Goal: Information Seeking & Learning: Check status

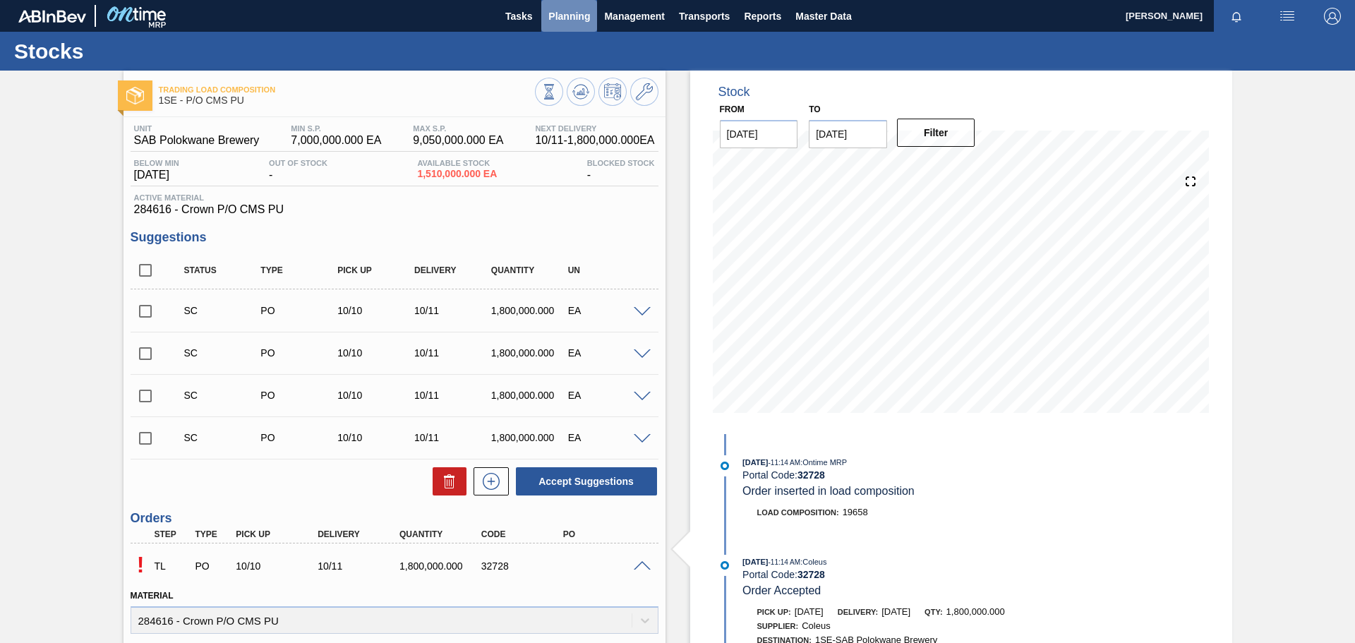
click at [571, 16] on span "Planning" at bounding box center [569, 16] width 42 height 17
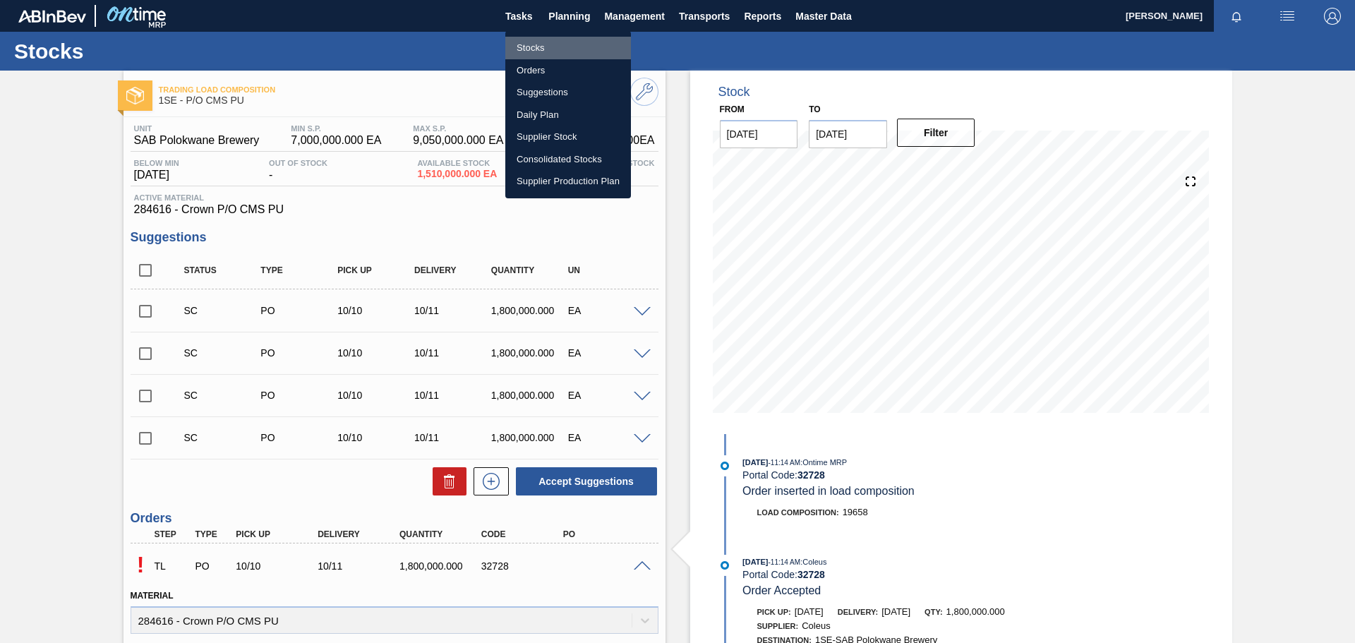
click at [512, 52] on li "Stocks" at bounding box center [568, 48] width 126 height 23
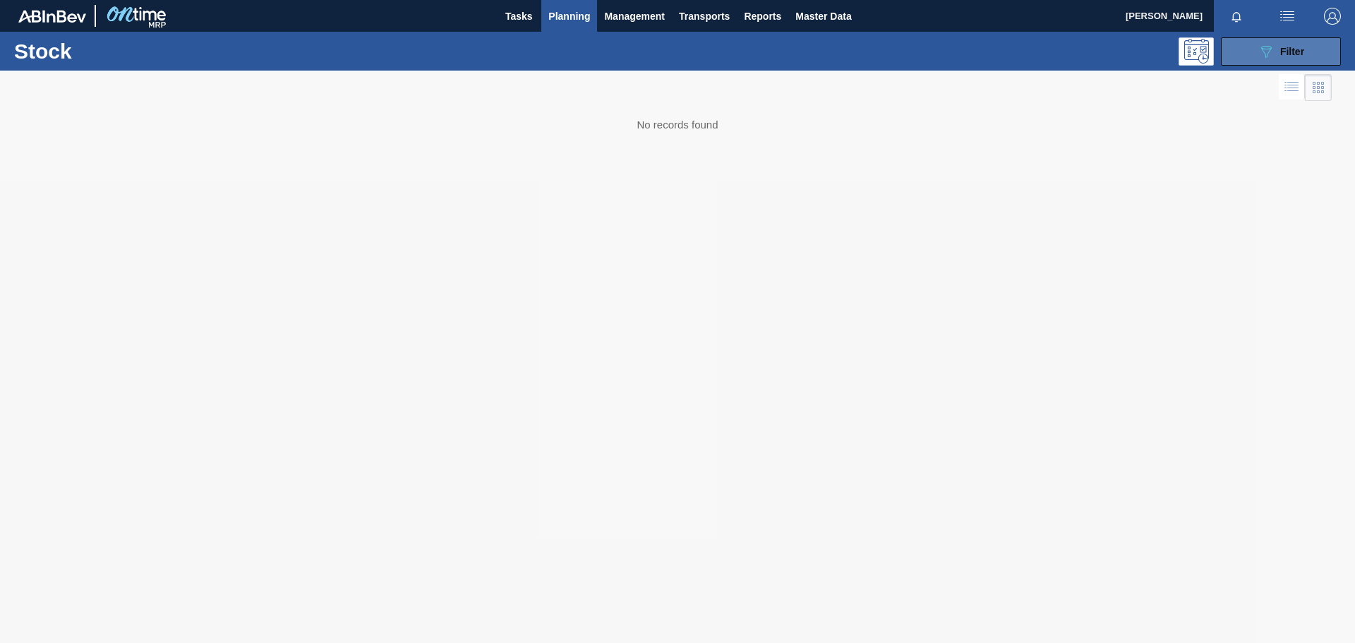
click at [1275, 52] on div "089F7B8B-B2A5-4AFE-B5C0-19BA573D28AC Filter" at bounding box center [1281, 51] width 47 height 17
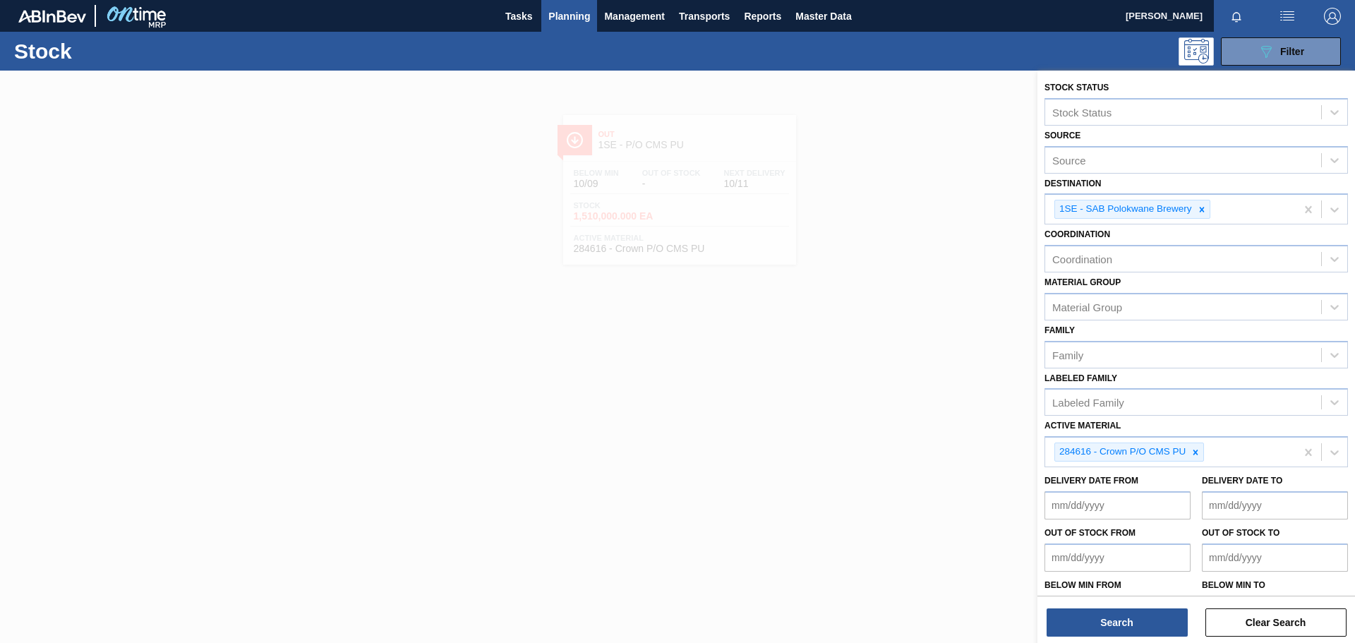
click at [1200, 451] on icon at bounding box center [1196, 452] width 10 height 10
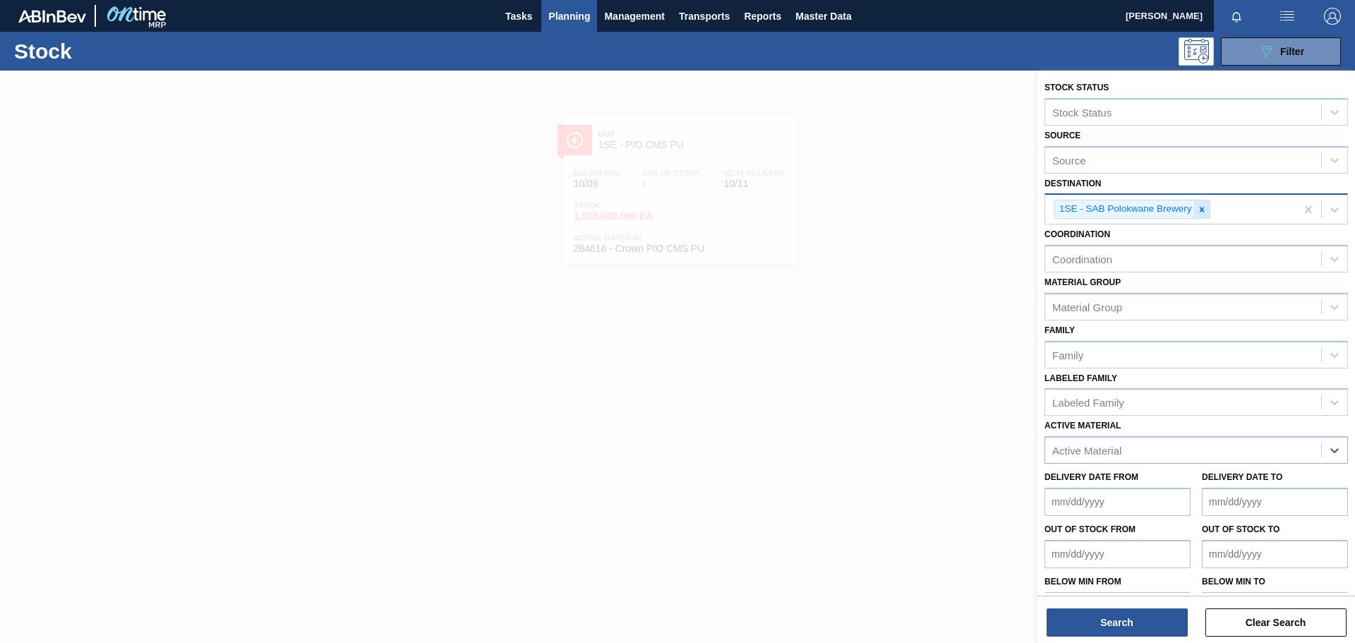
click at [1204, 212] on icon at bounding box center [1202, 210] width 10 height 10
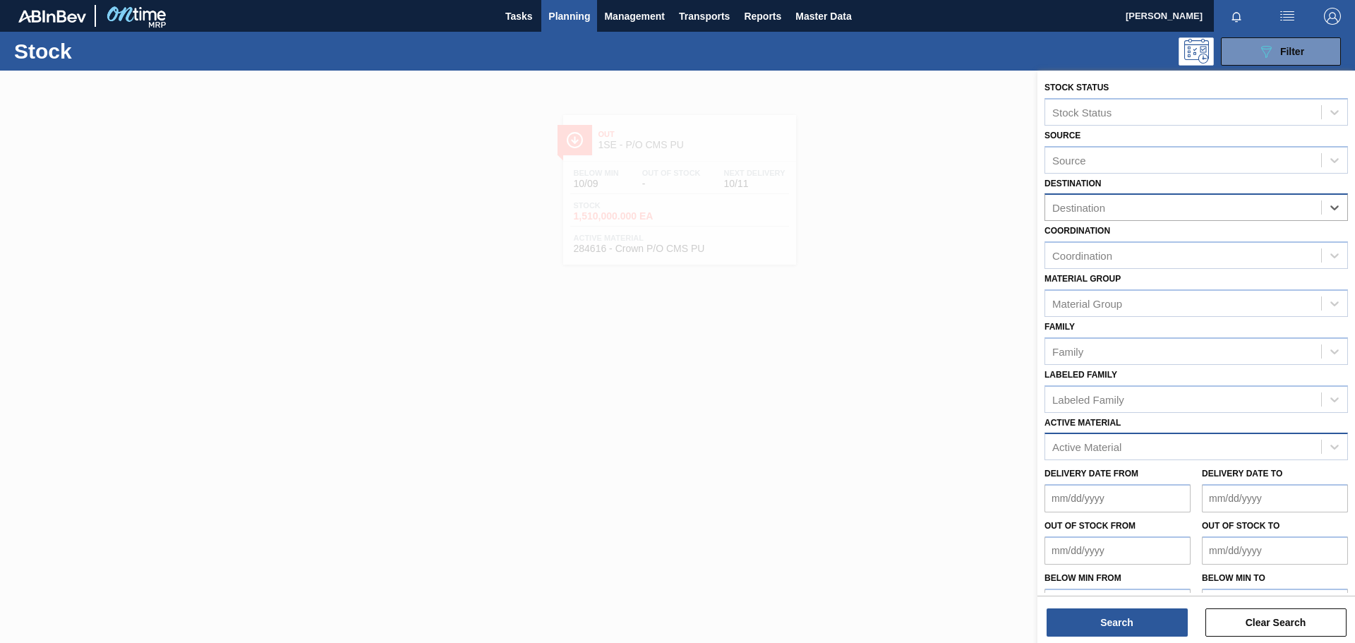
click at [1082, 446] on div "Active Material" at bounding box center [1086, 447] width 69 height 12
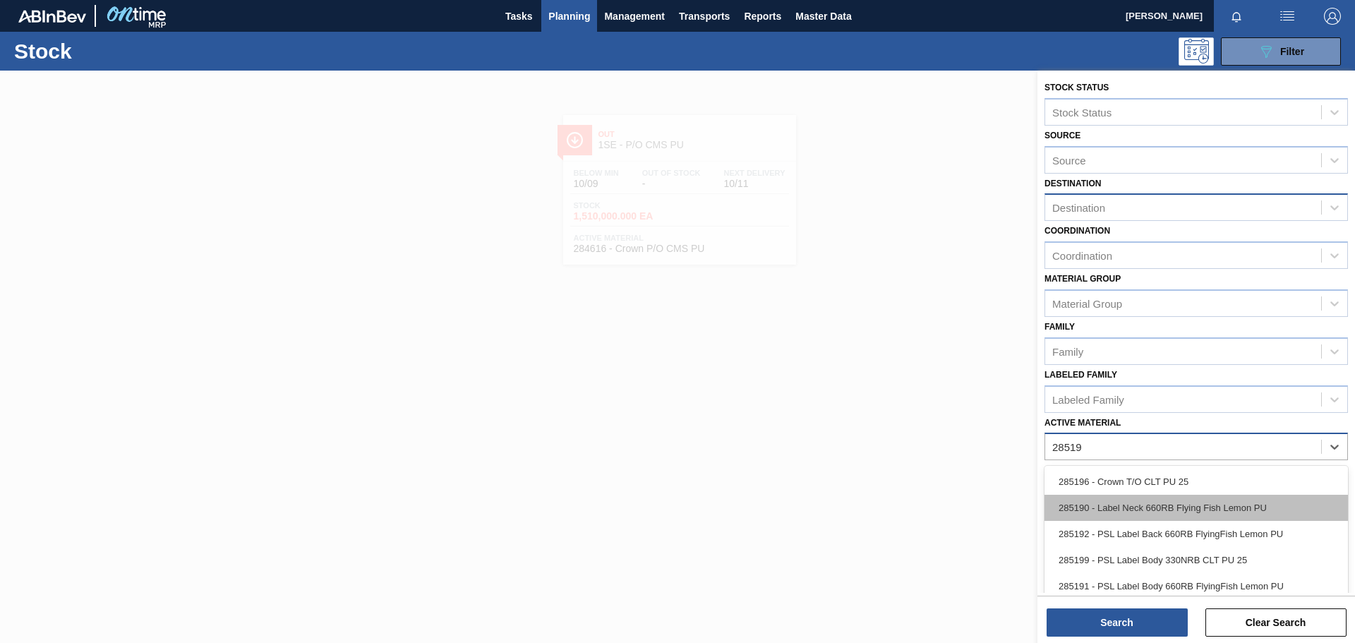
type Material "285191"
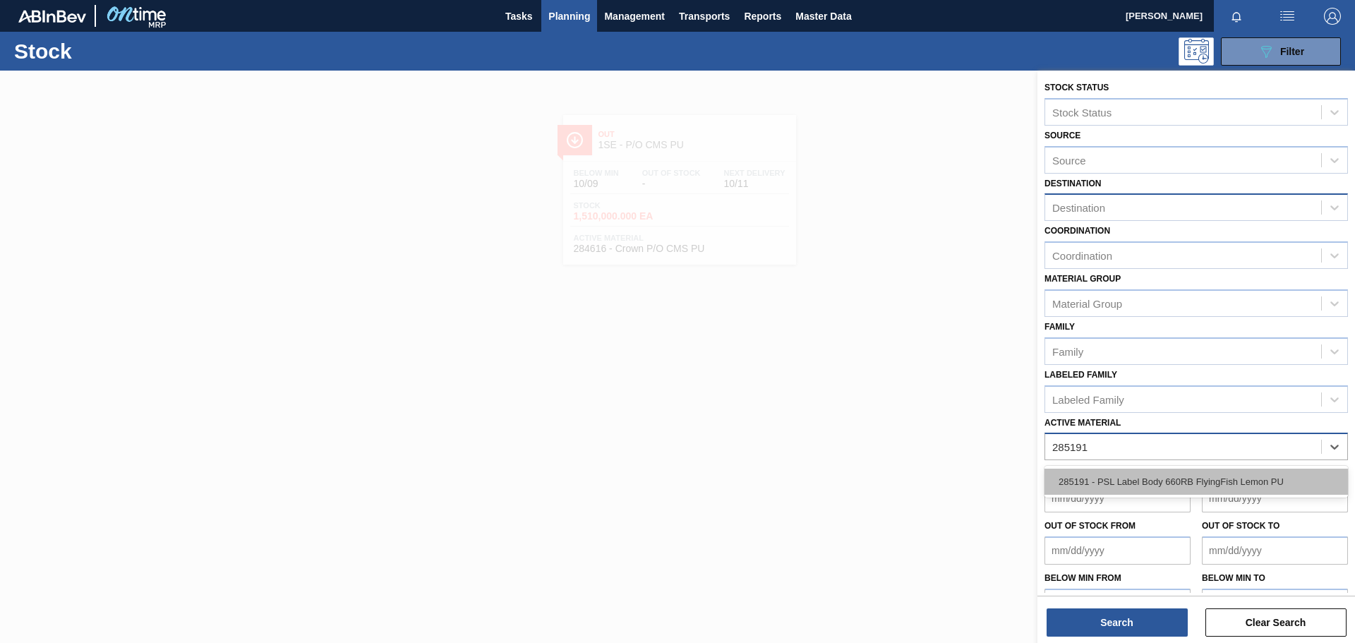
click at [1112, 483] on div "285191 - PSL Label Body 660RB FlyingFish Lemon PU" at bounding box center [1195, 482] width 303 height 26
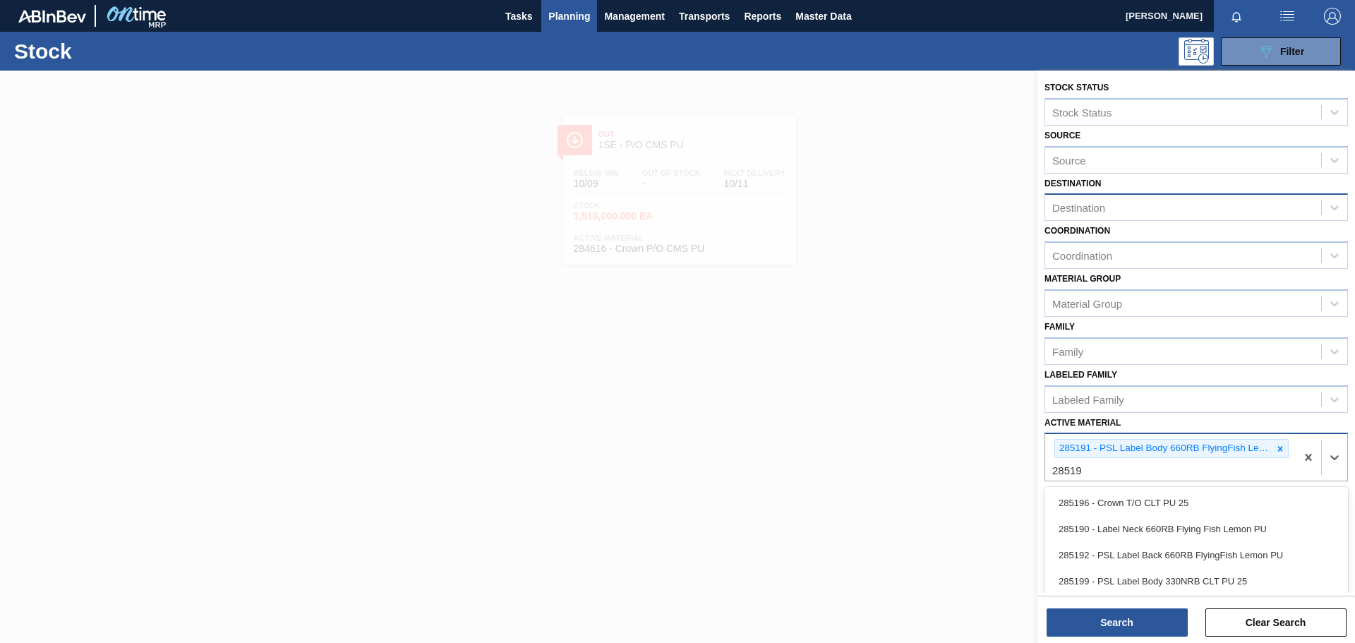
type Material "285192"
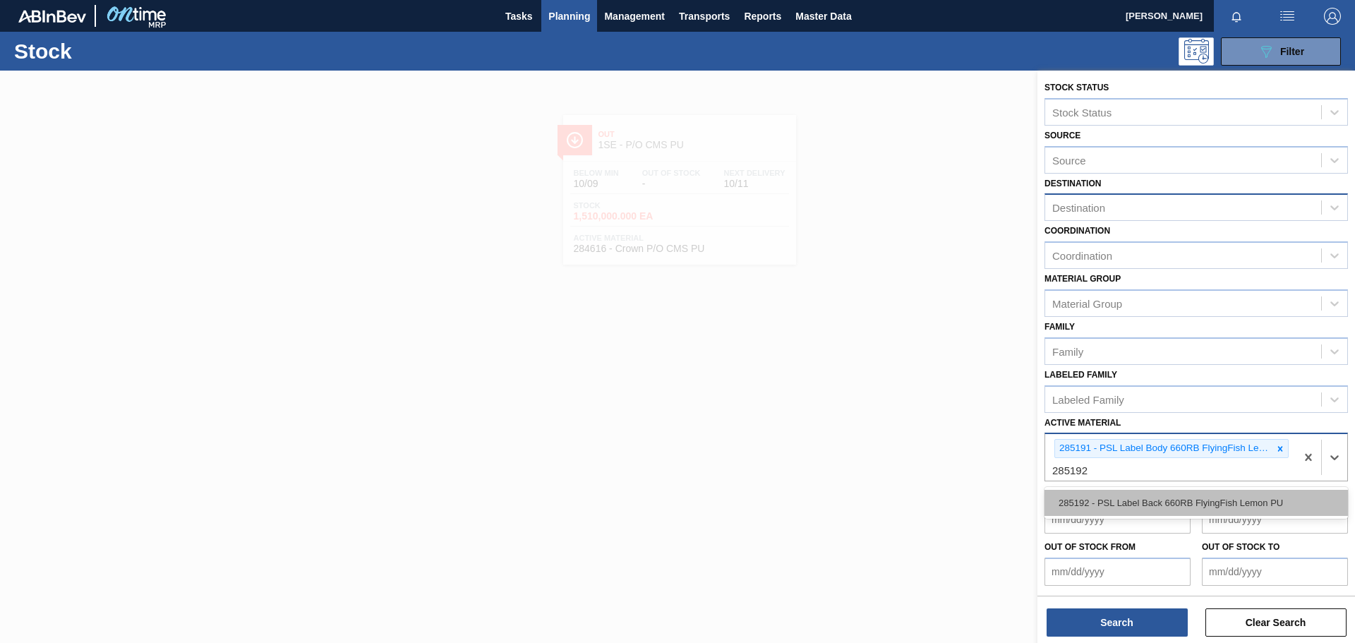
click at [1117, 507] on div "285192 - PSL Label Back 660RB FlyingFish Lemon PU" at bounding box center [1195, 503] width 303 height 26
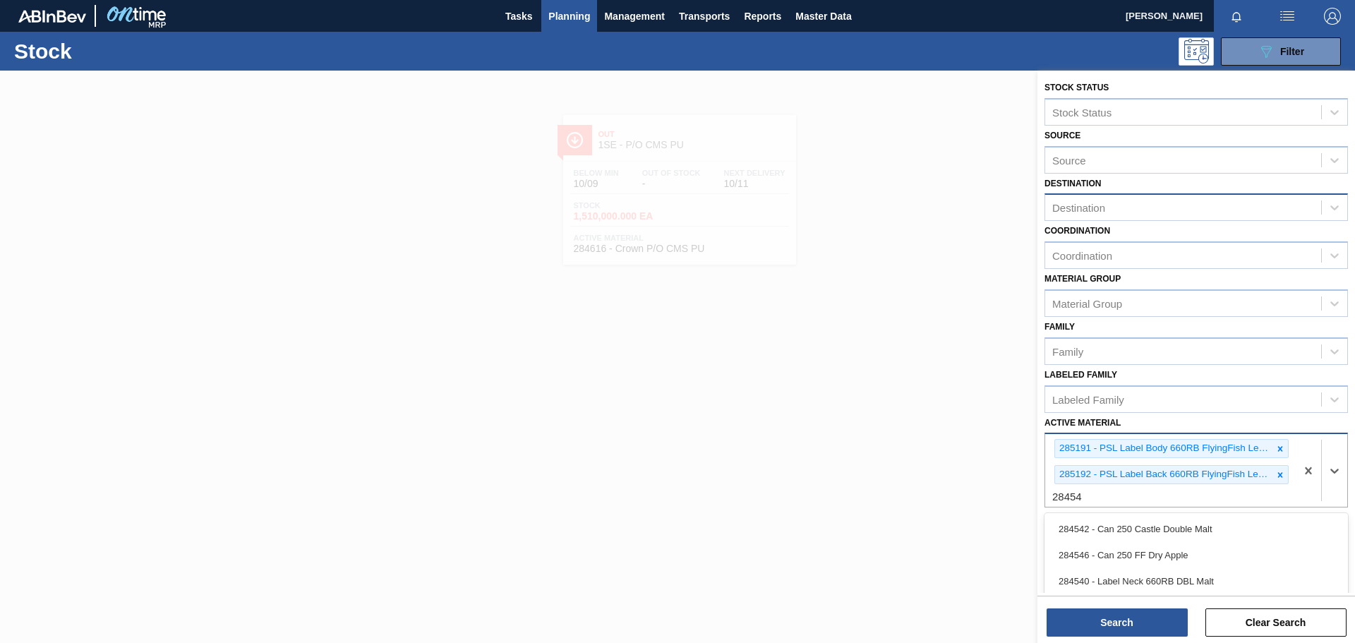
type Material "284541"
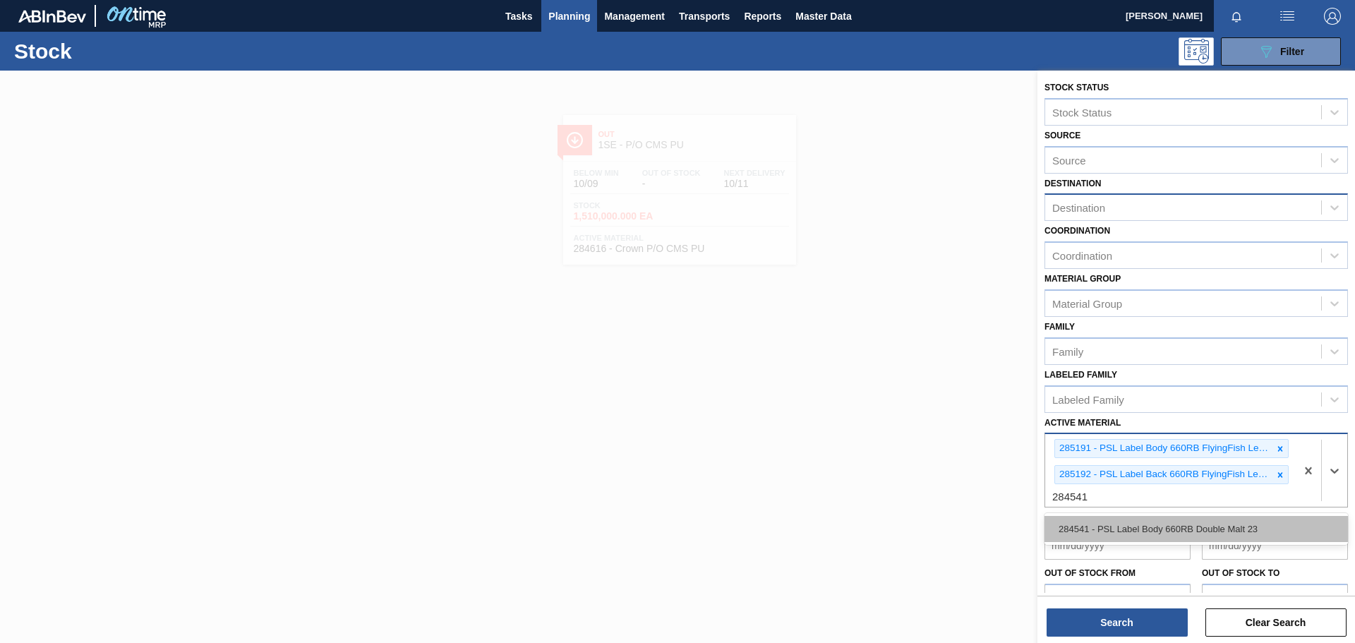
click at [1117, 517] on div "284541 - PSL Label Body 660RB Double Malt 23" at bounding box center [1195, 529] width 303 height 26
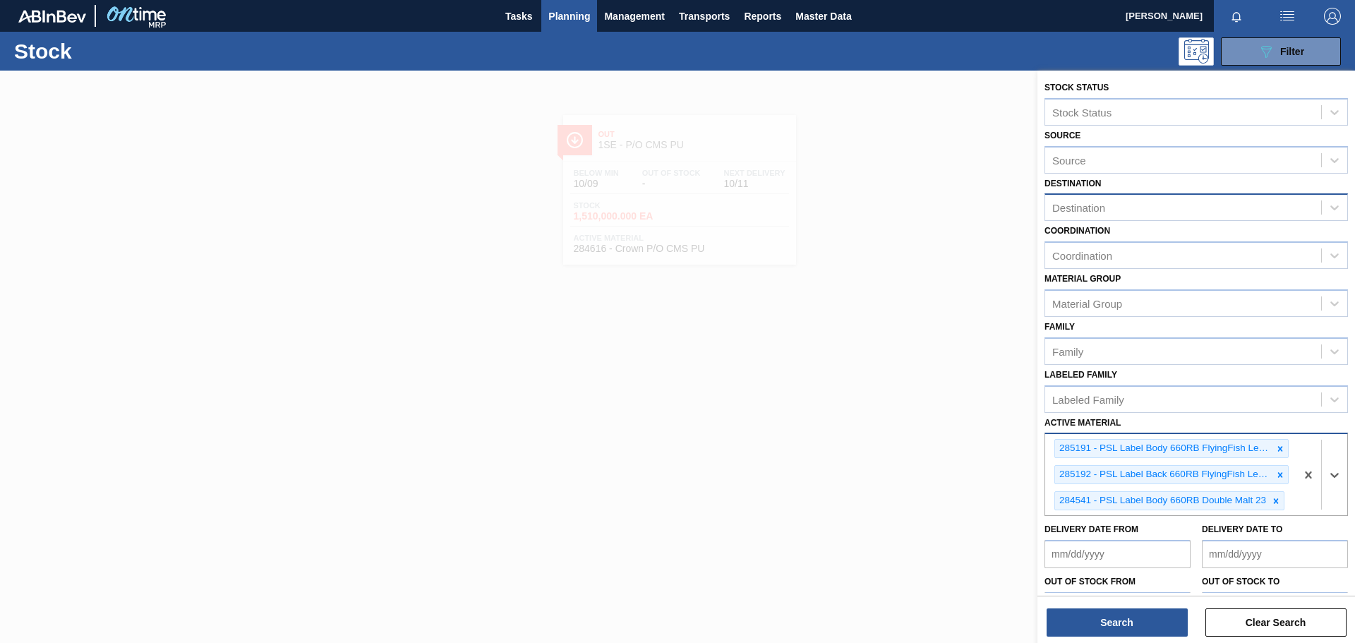
click at [1093, 204] on div "Destination" at bounding box center [1078, 208] width 53 height 12
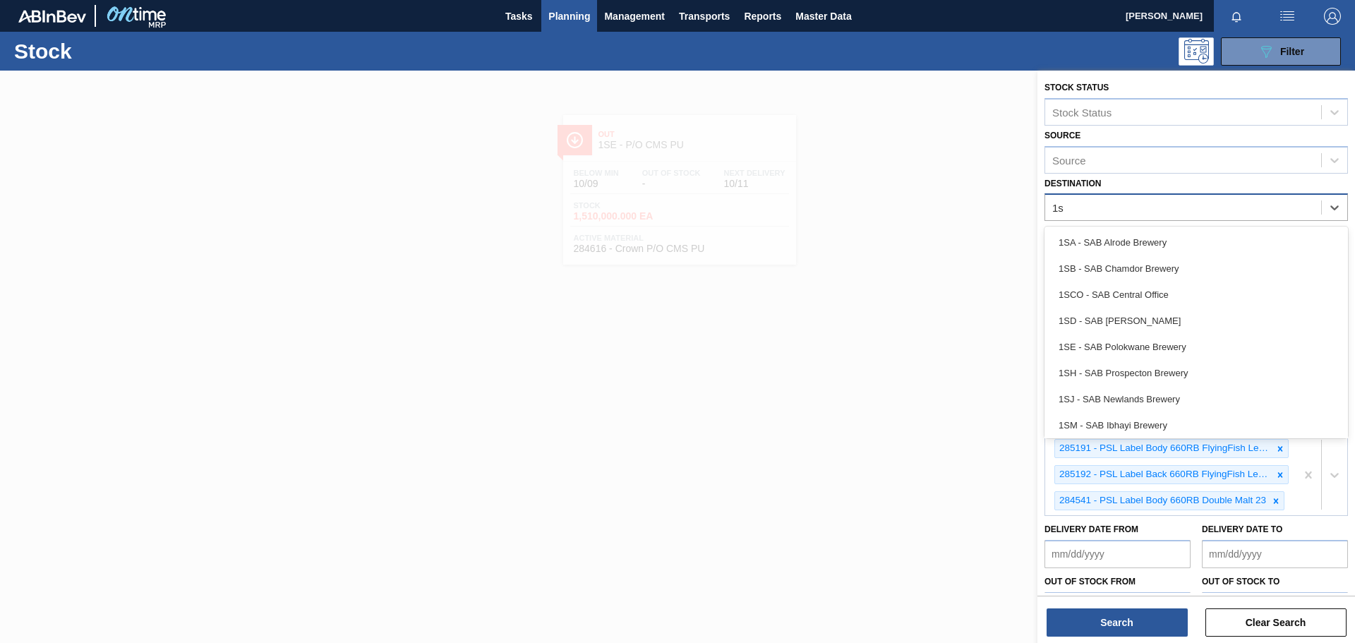
type input "1sd"
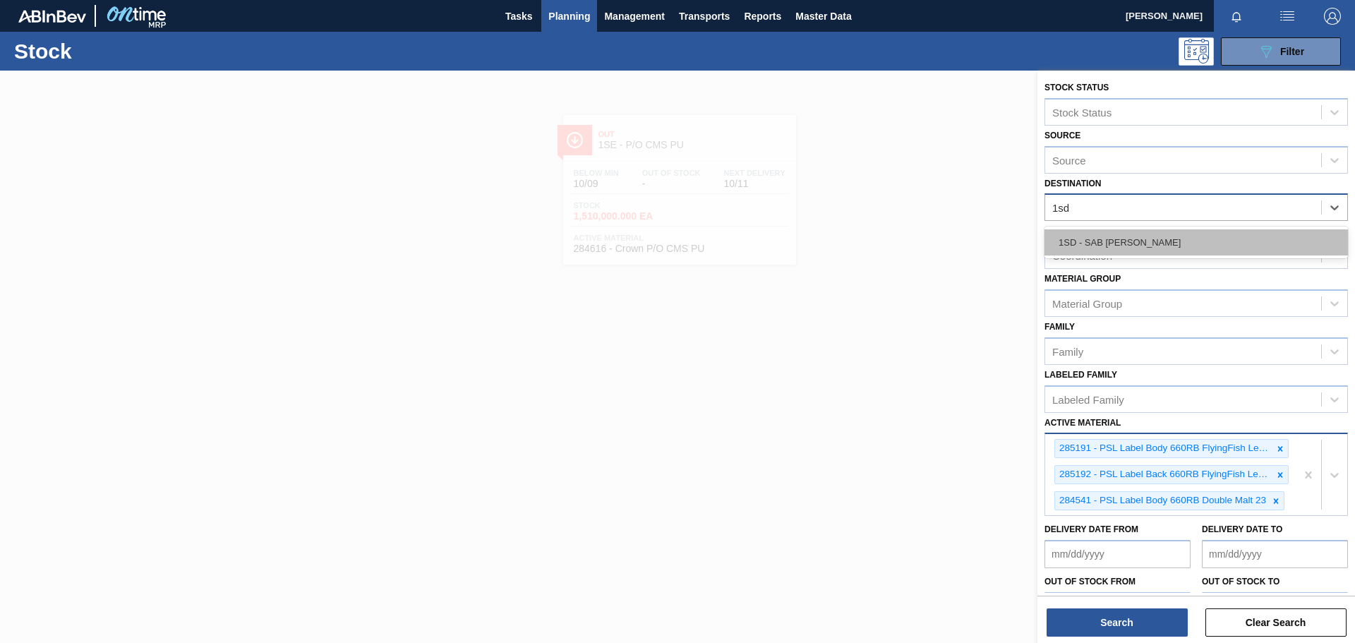
click at [1105, 237] on div "1SD - SAB [PERSON_NAME]" at bounding box center [1195, 242] width 303 height 26
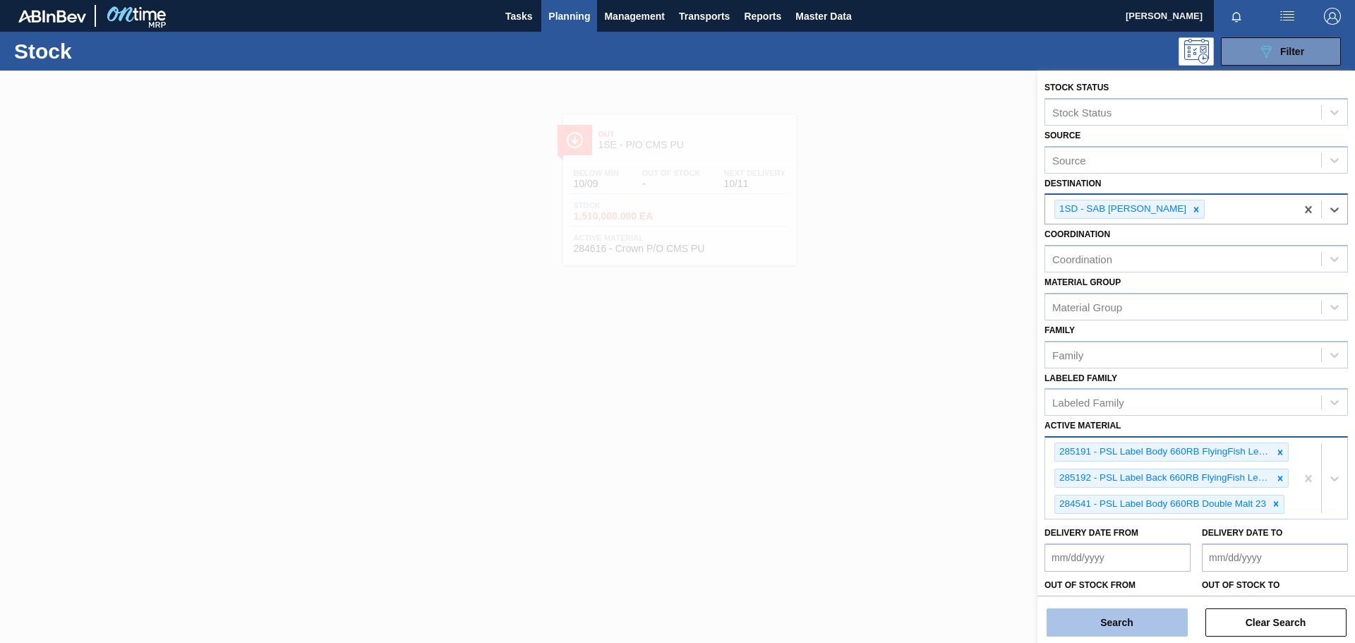
click at [1114, 617] on button "Search" at bounding box center [1117, 622] width 141 height 28
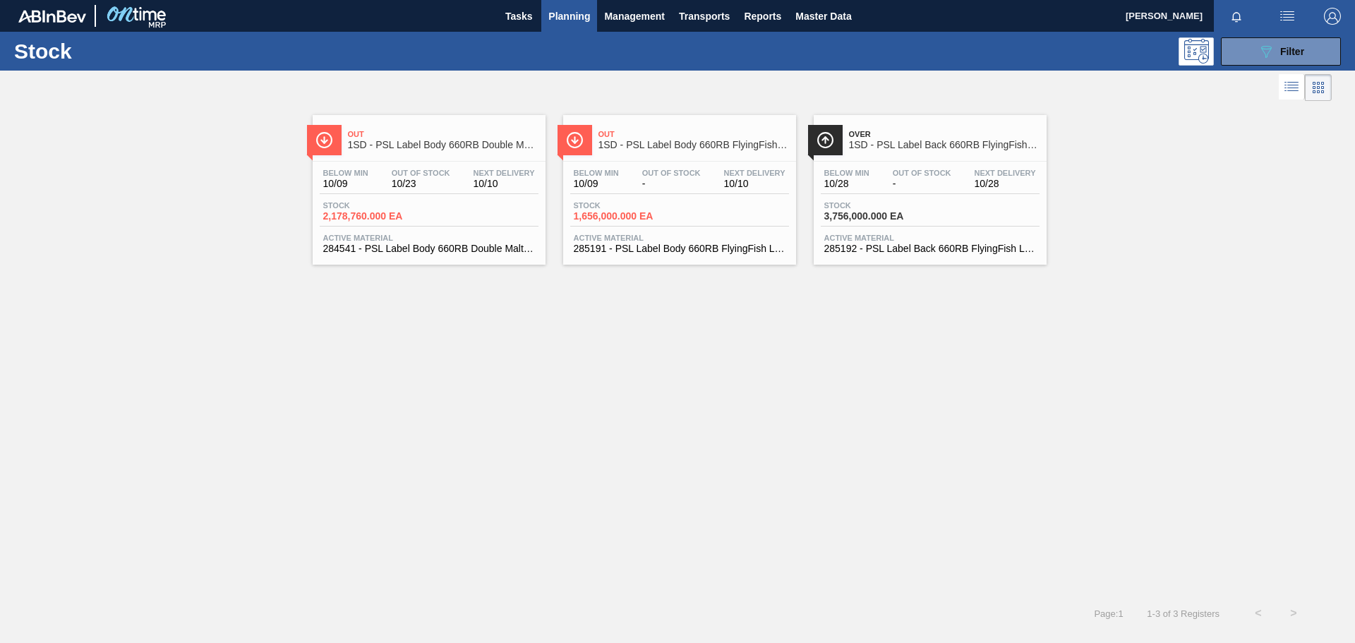
click at [453, 195] on div "Below Min 10/09 Out Of Stock 10/23 Next Delivery 10/10 Stock 2,178,760.000 EA A…" at bounding box center [429, 210] width 233 height 96
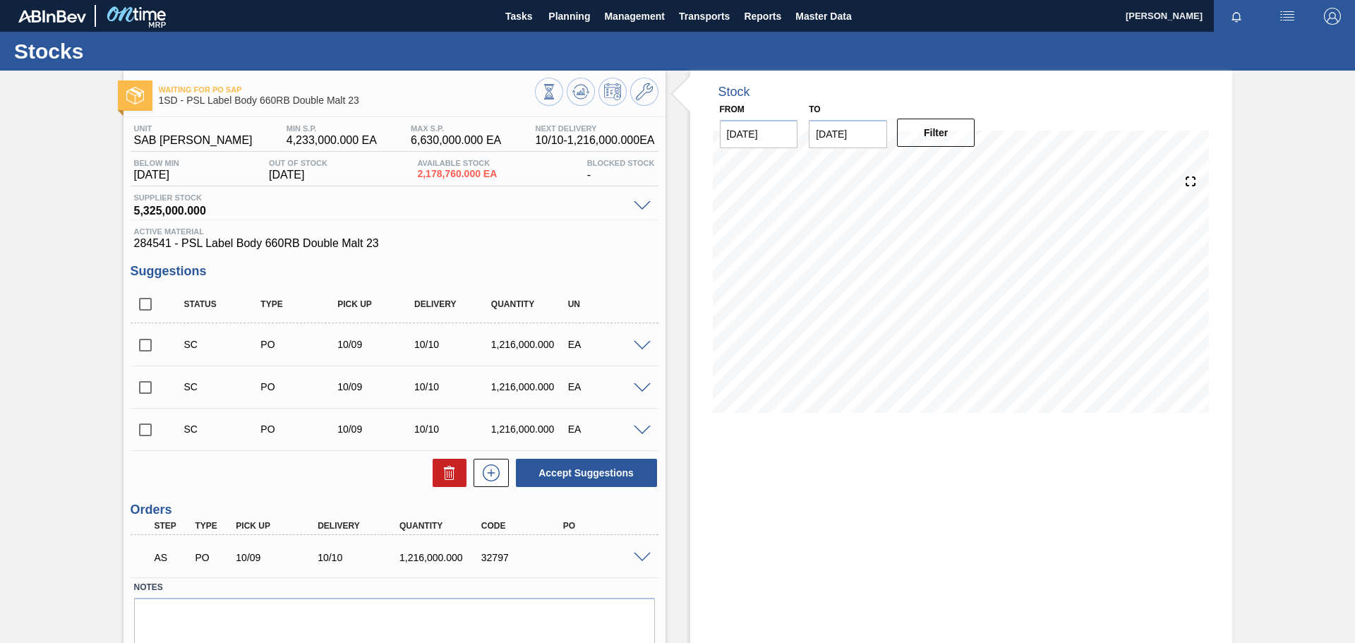
click at [641, 558] on span at bounding box center [642, 558] width 17 height 11
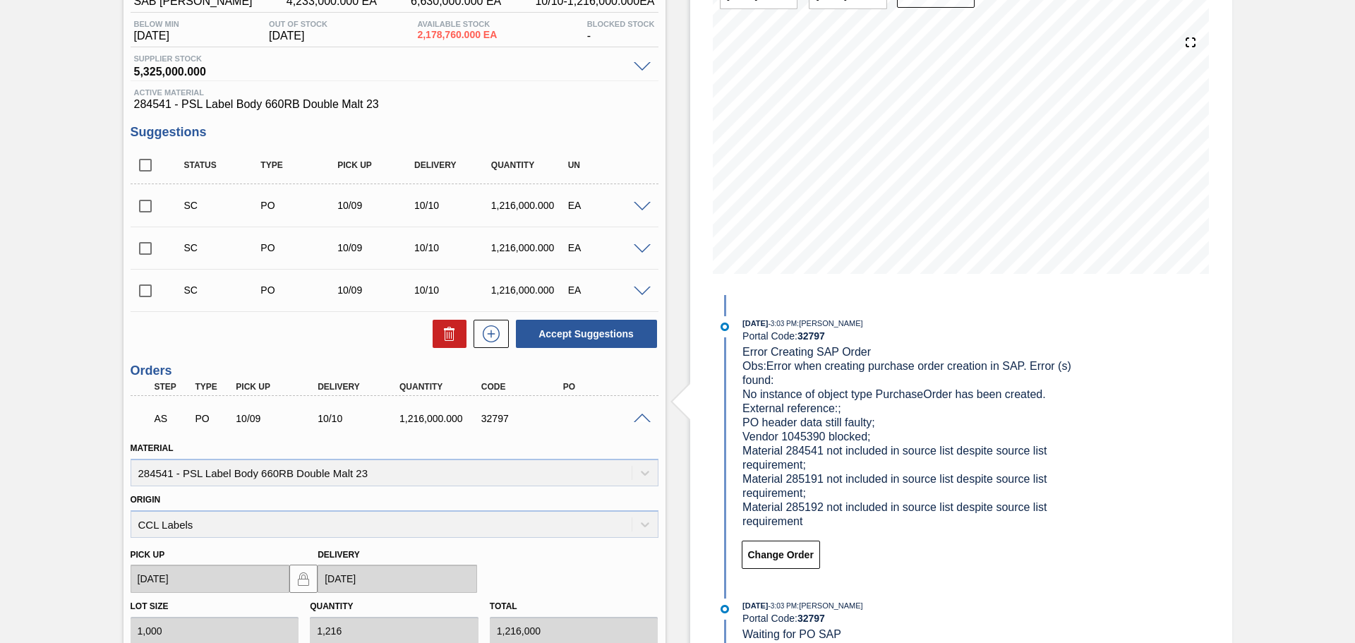
scroll to position [141, 0]
